Goal: Contribute content: Add original content to the website for others to see

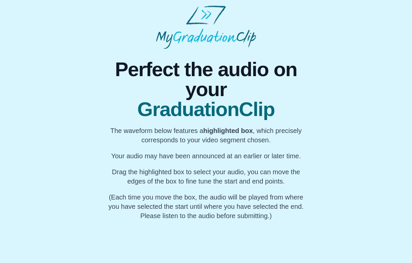
scroll to position [37, 0]
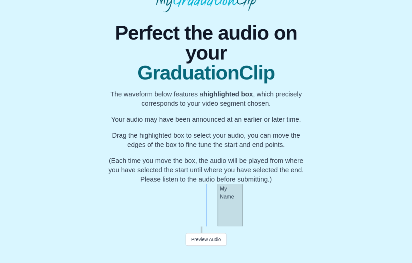
click at [235, 217] on div "My Name" at bounding box center [229, 205] width 25 height 43
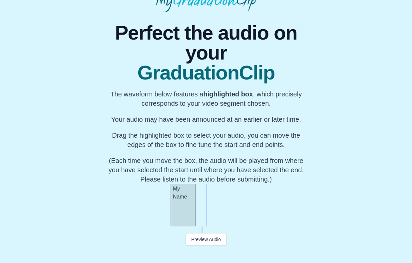
scroll to position [0, 9729]
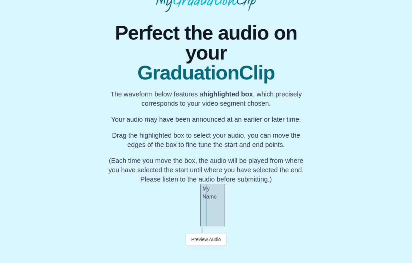
click at [213, 216] on div "My Name" at bounding box center [212, 205] width 25 height 43
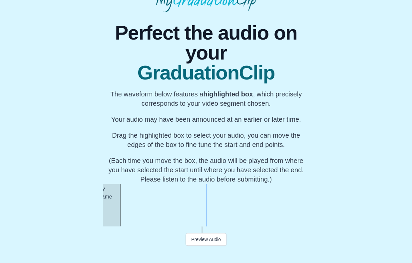
scroll to position [0, 9734]
click at [115, 218] on div "My Name" at bounding box center [115, 205] width 25 height 43
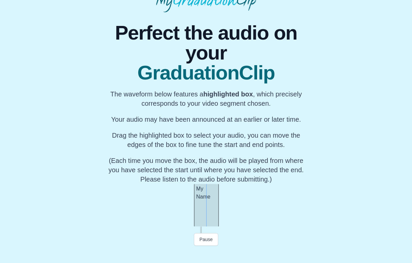
scroll to position [0, 9647]
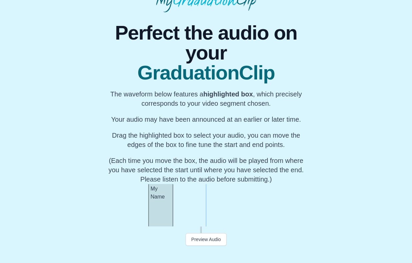
click at [170, 213] on div "My Name" at bounding box center [160, 205] width 25 height 43
click at [157, 215] on div at bounding box center [158, 205] width 3 height 43
click at [168, 212] on div at bounding box center [167, 205] width 3 height 43
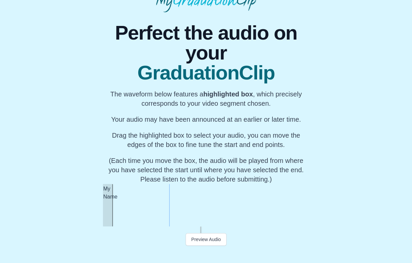
scroll to position [0, 9632]
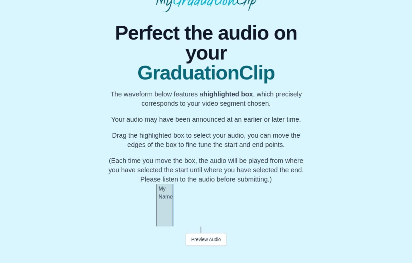
click at [183, 210] on div at bounding box center [184, 205] width 3 height 43
click at [171, 213] on div at bounding box center [171, 205] width 3 height 43
click at [196, 234] on button "Preview Audio" at bounding box center [205, 239] width 41 height 13
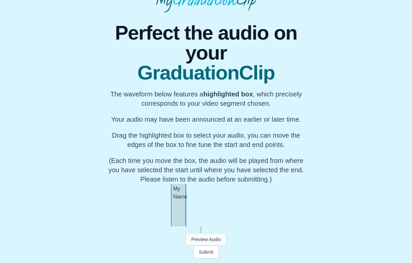
click at [204, 238] on button "Preview Audio" at bounding box center [205, 239] width 41 height 13
click at [207, 238] on button "Pause" at bounding box center [206, 239] width 25 height 13
click at [207, 238] on button "Preview Audio" at bounding box center [205, 239] width 41 height 13
click at [207, 239] on button "Preview Audio" at bounding box center [205, 239] width 41 height 13
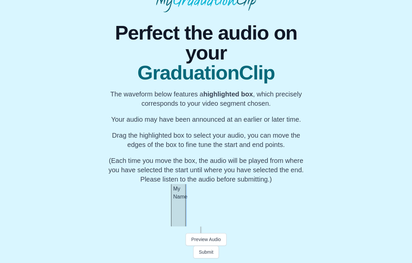
click at [207, 239] on button "Preview Audio" at bounding box center [205, 239] width 41 height 13
click at [215, 235] on button "Pause" at bounding box center [206, 239] width 25 height 13
click at [214, 235] on button "Preview Audio" at bounding box center [205, 239] width 41 height 13
click at [207, 252] on button "Submit" at bounding box center [206, 252] width 26 height 13
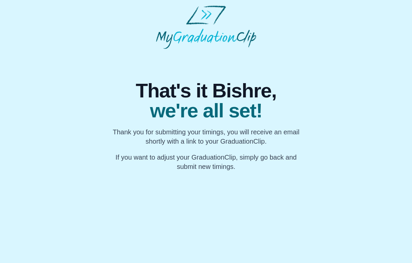
scroll to position [0, 0]
